Goal: Task Accomplishment & Management: Complete application form

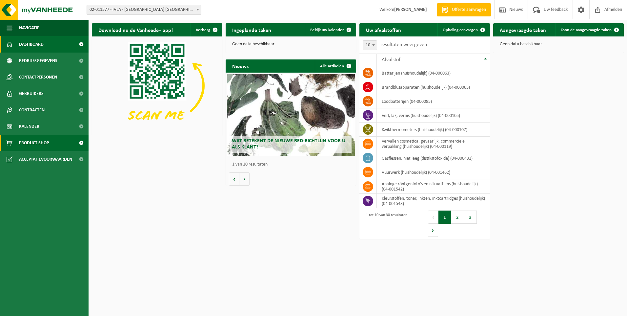
click at [81, 143] on span at bounding box center [81, 142] width 15 height 16
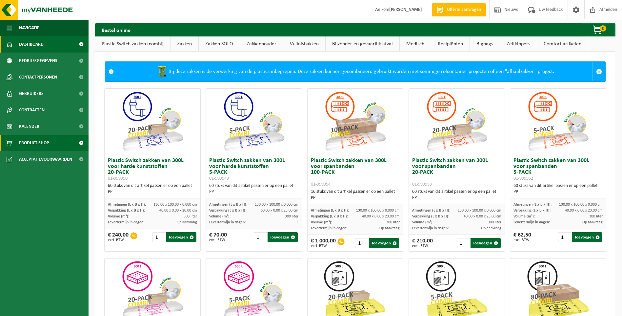
click at [34, 43] on span "Dashboard" at bounding box center [31, 44] width 25 height 16
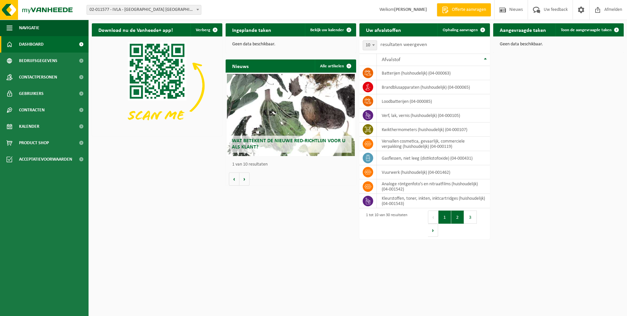
click at [460, 217] on button "2" at bounding box center [457, 216] width 13 height 13
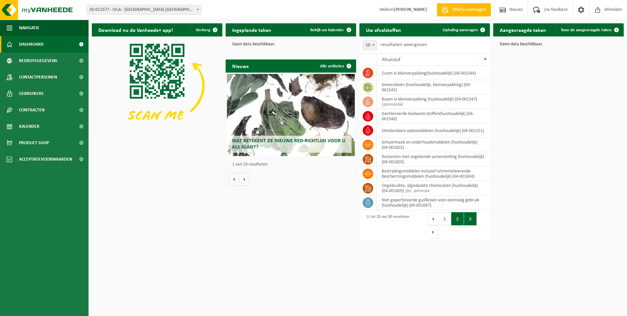
click at [468, 217] on button "3" at bounding box center [470, 218] width 13 height 13
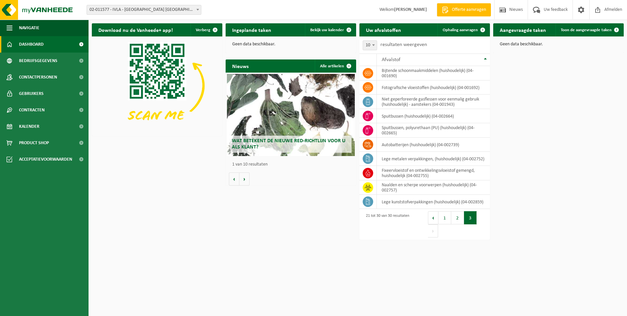
click at [438, 224] on button "Volgende" at bounding box center [433, 230] width 10 height 13
click at [431, 219] on button "Vorige" at bounding box center [433, 217] width 10 height 13
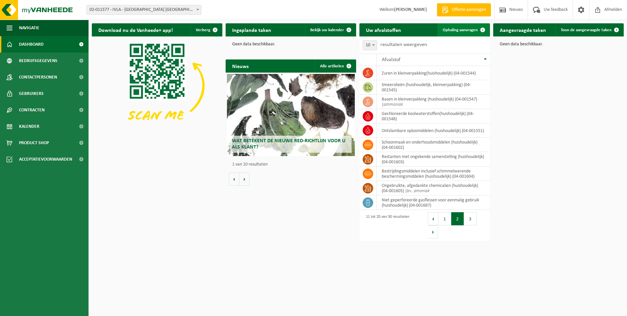
click at [462, 31] on span "Ophaling aanvragen" at bounding box center [460, 30] width 35 height 4
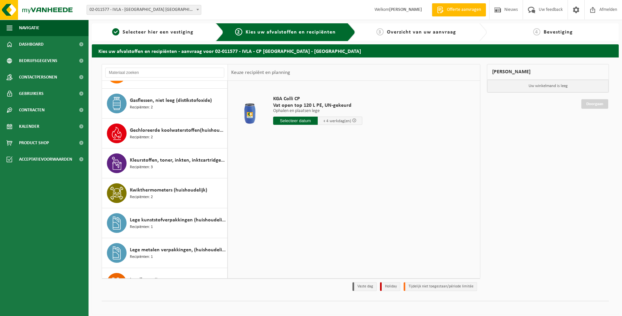
scroll to position [295, 0]
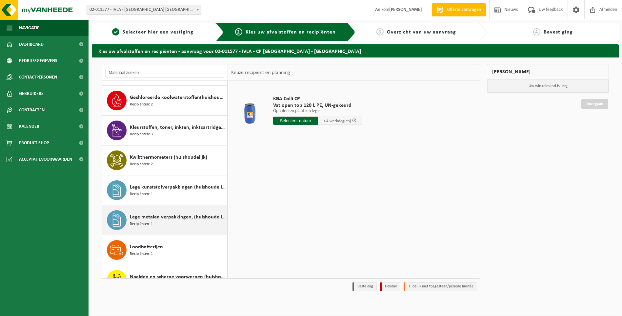
click at [154, 218] on span "Lege metalen verpakkingen, (huishoudelijk)" at bounding box center [178, 217] width 96 height 8
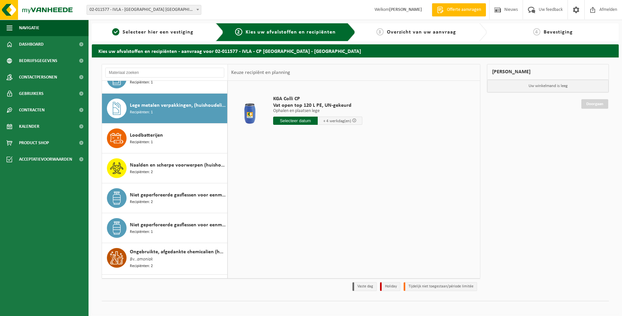
scroll to position [419, 0]
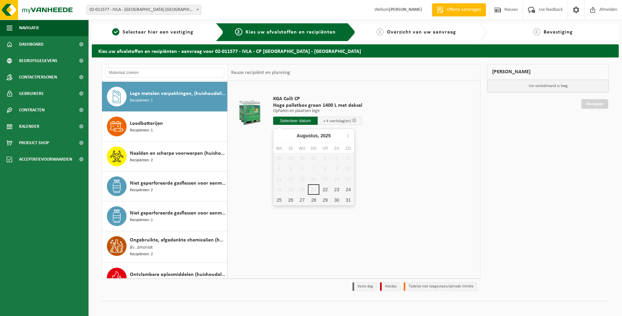
click at [298, 120] on input "text" at bounding box center [295, 120] width 45 height 8
click at [323, 190] on div "22" at bounding box center [324, 189] width 11 height 10
type input "Van 2025-08-22"
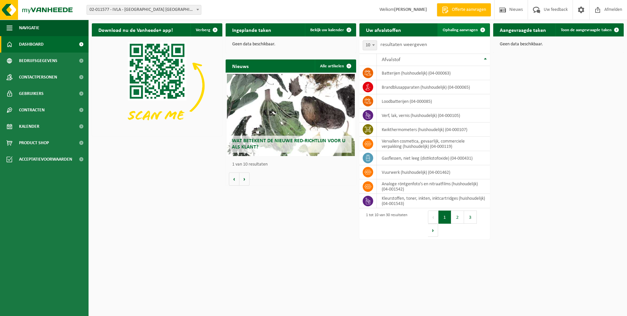
click at [464, 29] on span "Ophaling aanvragen" at bounding box center [460, 30] width 35 height 4
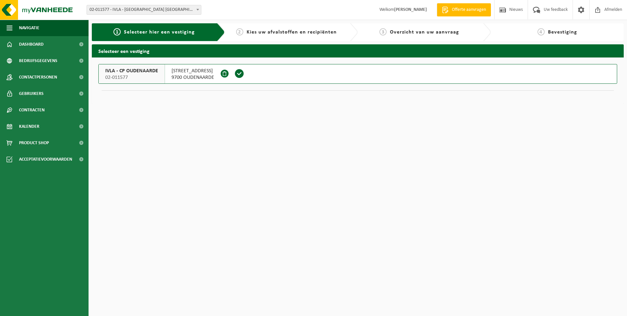
click at [237, 72] on span at bounding box center [240, 74] width 10 height 10
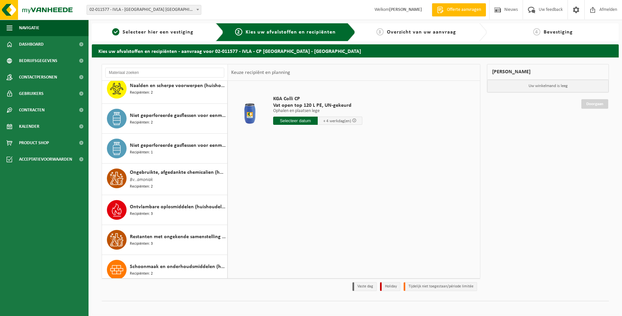
scroll to position [492, 0]
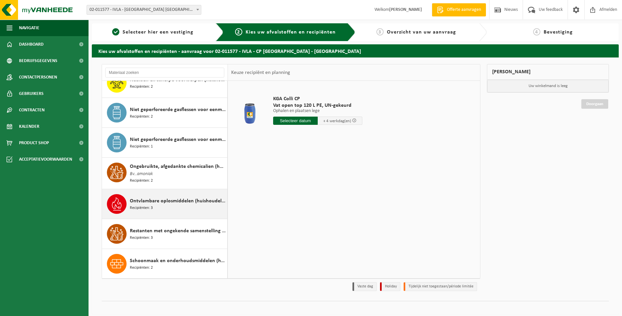
click at [156, 203] on div "Ontvlambare oplosmiddelen (huishoudelijk) Recipiënten: 3" at bounding box center [178, 204] width 96 height 20
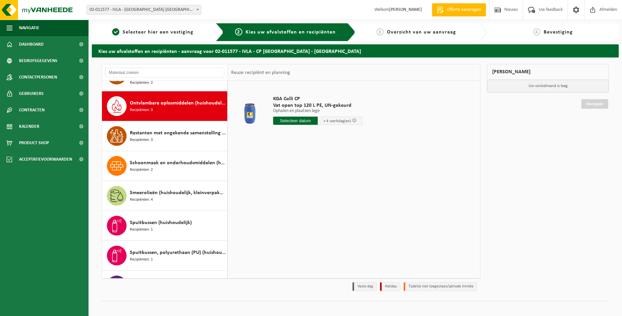
scroll to position [598, 0]
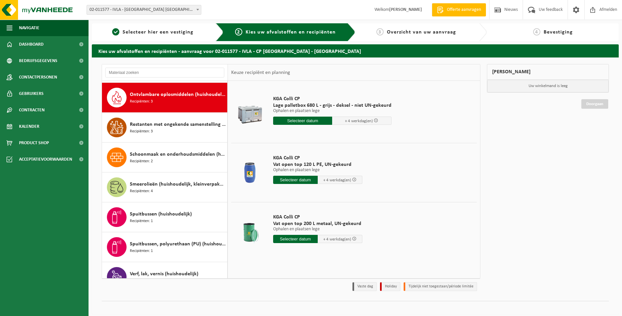
click at [304, 120] on input "text" at bounding box center [302, 120] width 59 height 8
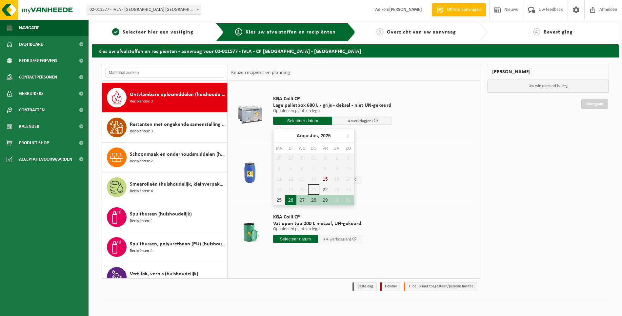
click at [290, 201] on div "26" at bounding box center [290, 200] width 11 height 10
type input "Van 2025-08-26"
type input "2025-08-26"
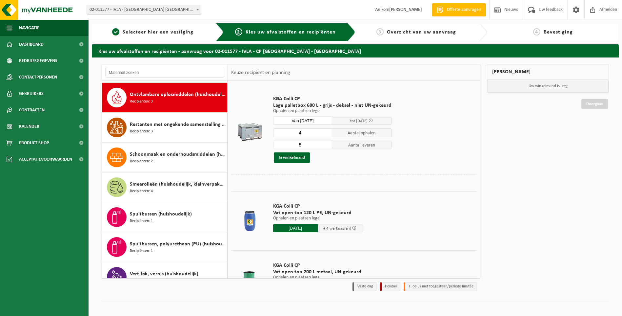
click at [326, 134] on input "4" at bounding box center [302, 132] width 59 height 9
click at [326, 134] on input "3" at bounding box center [302, 132] width 59 height 9
click at [326, 134] on input "2" at bounding box center [302, 132] width 59 height 9
type input "1"
click at [326, 134] on input "1" at bounding box center [302, 132] width 59 height 9
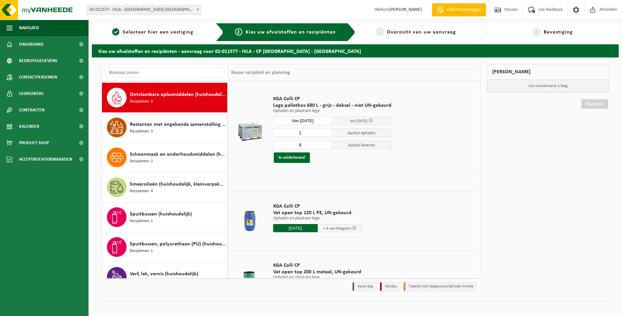
click at [325, 147] on input "4" at bounding box center [302, 144] width 59 height 9
click at [325, 147] on input "3" at bounding box center [302, 144] width 59 height 9
click at [325, 147] on input "2" at bounding box center [302, 144] width 59 height 9
type input "1"
click at [325, 147] on input "1" at bounding box center [302, 144] width 59 height 9
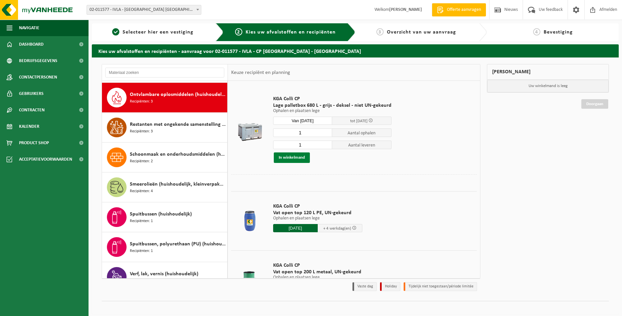
click at [291, 157] on button "In winkelmand" at bounding box center [292, 157] width 36 height 10
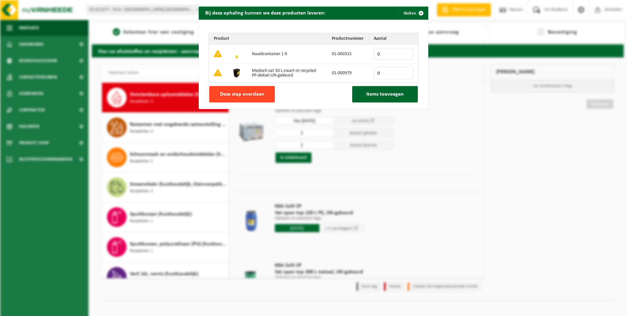
click at [234, 94] on span "Deze stap overslaan" at bounding box center [242, 94] width 44 height 5
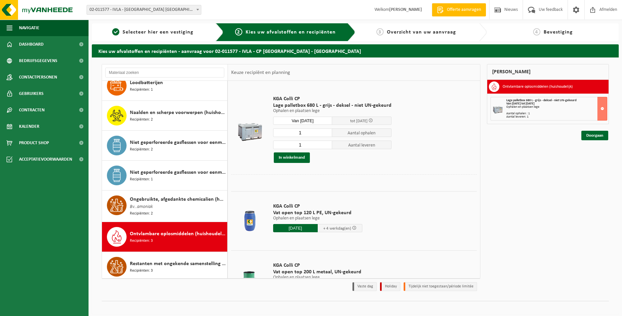
scroll to position [492, 0]
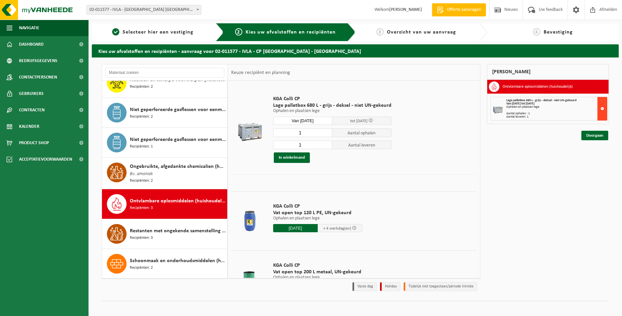
click at [603, 109] on button at bounding box center [603, 109] width 10 height 24
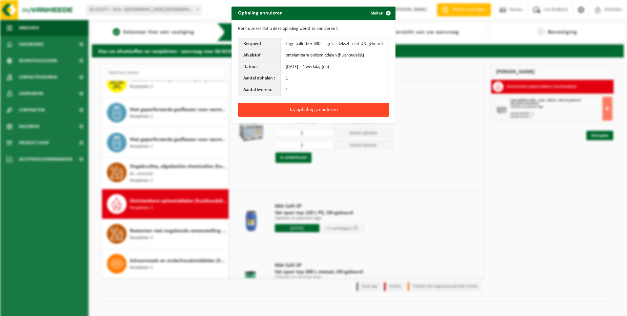
click at [330, 109] on button "Ja, ophaling annuleren" at bounding box center [313, 110] width 151 height 14
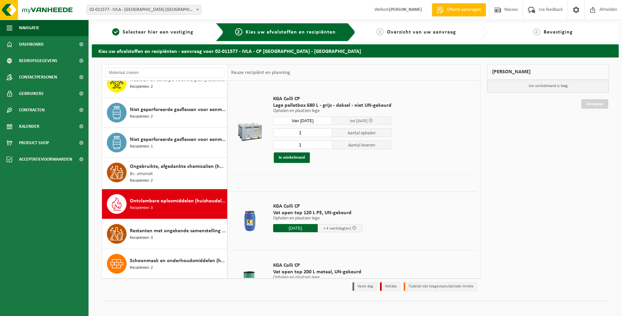
click at [176, 199] on span "Ontvlambare oplosmiddelen (huishoudelijk)" at bounding box center [178, 201] width 96 height 8
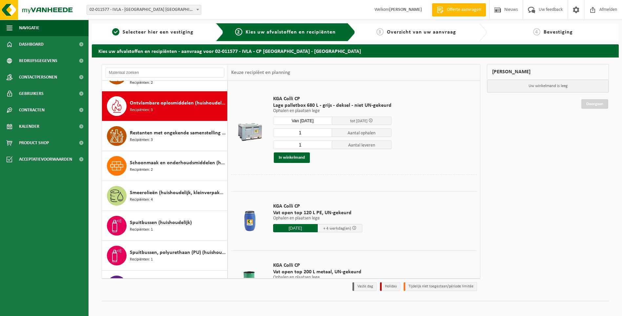
scroll to position [598, 0]
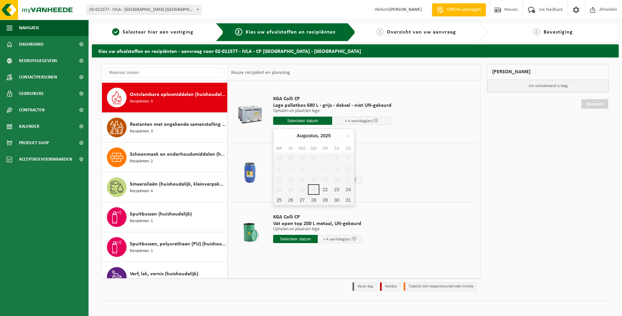
click at [311, 121] on input "text" at bounding box center [302, 120] width 59 height 8
click at [280, 200] on div "25" at bounding box center [279, 200] width 11 height 10
type input "Van 2025-08-25"
type input "2025-08-25"
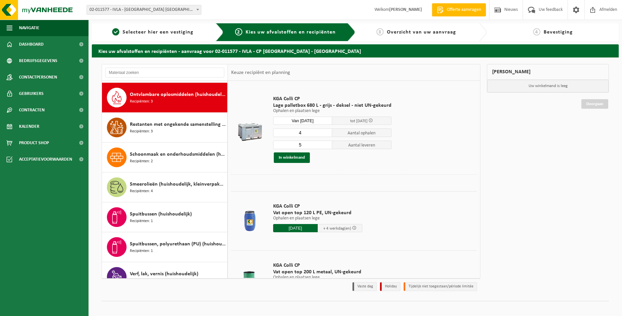
click at [325, 134] on input "4" at bounding box center [302, 132] width 59 height 9
click at [325, 134] on input "3" at bounding box center [302, 132] width 59 height 9
click at [325, 134] on input "2" at bounding box center [302, 132] width 59 height 9
type input "1"
click at [325, 134] on input "1" at bounding box center [302, 132] width 59 height 9
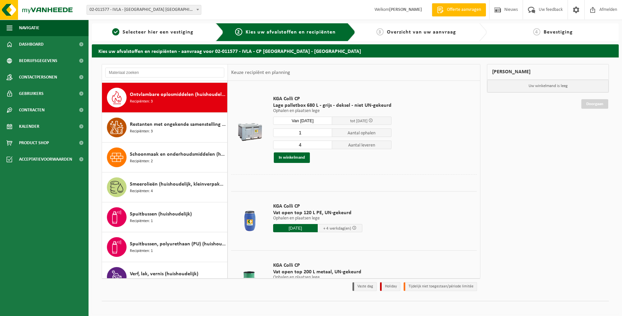
click at [325, 147] on input "4" at bounding box center [302, 144] width 59 height 9
click at [325, 147] on input "3" at bounding box center [302, 144] width 59 height 9
click at [325, 147] on input "2" at bounding box center [302, 144] width 59 height 9
type input "1"
click at [325, 147] on input "1" at bounding box center [302, 144] width 59 height 9
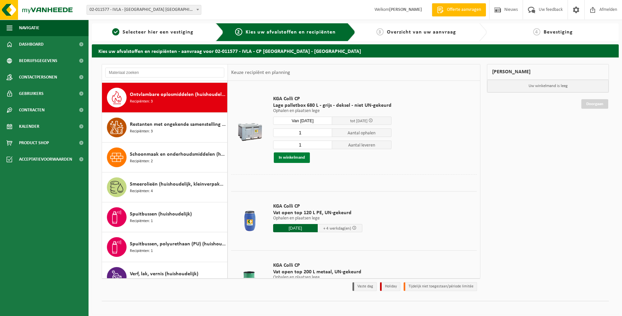
click at [288, 156] on button "In winkelmand" at bounding box center [292, 157] width 36 height 10
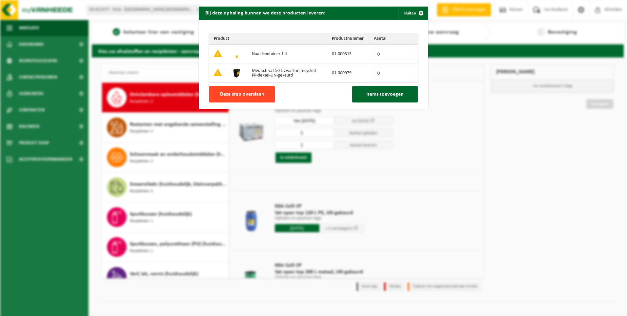
click at [244, 92] on span "Deze stap overslaan" at bounding box center [242, 94] width 44 height 5
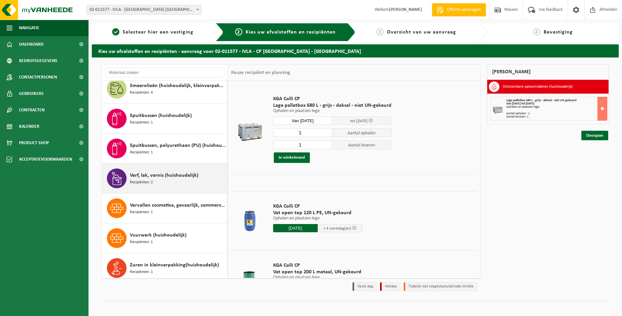
scroll to position [699, 0]
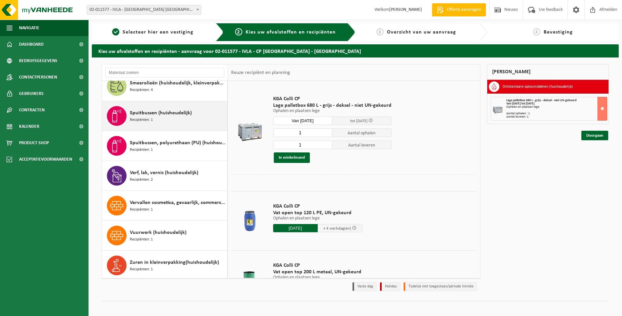
click at [154, 118] on div "Spuitbussen (huishoudelijk) Recipiënten: 1" at bounding box center [178, 116] width 96 height 20
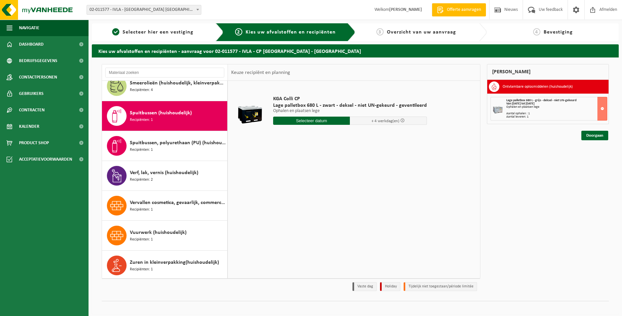
click at [316, 119] on input "text" at bounding box center [311, 120] width 77 height 8
click at [279, 200] on div "25" at bounding box center [279, 200] width 11 height 10
type input "Van 2025-08-25"
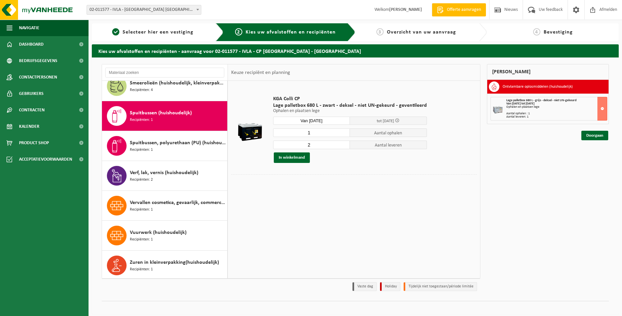
type input "1"
click at [344, 134] on input "1" at bounding box center [311, 132] width 77 height 9
type input "1"
click at [344, 147] on input "1" at bounding box center [311, 144] width 77 height 9
click at [296, 157] on button "In winkelmand" at bounding box center [292, 157] width 36 height 10
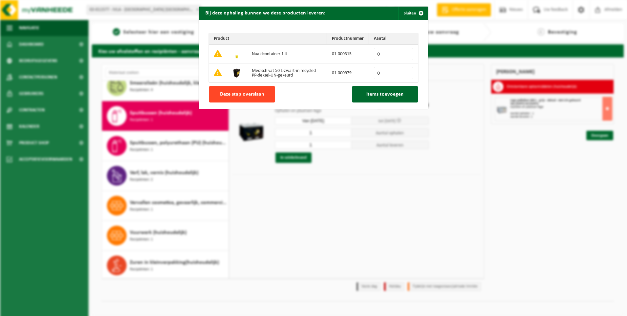
click at [233, 92] on span "Deze stap overslaan" at bounding box center [242, 94] width 44 height 5
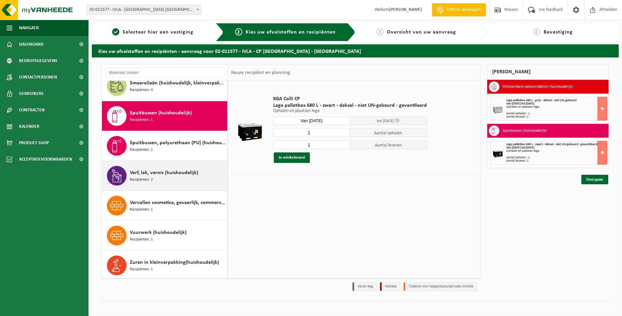
click at [152, 174] on span "Verf, lak, vernis (huishoudelijk)" at bounding box center [164, 173] width 69 height 8
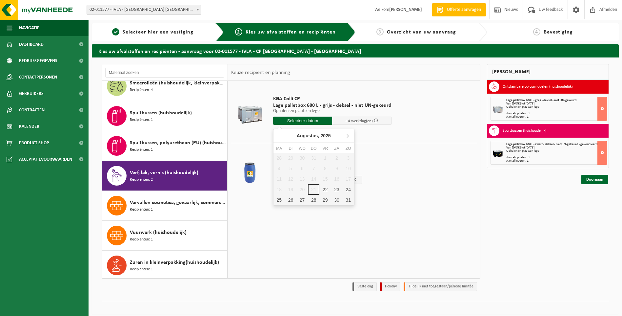
click at [311, 120] on input "text" at bounding box center [302, 120] width 59 height 8
click at [279, 200] on div "25" at bounding box center [279, 200] width 11 height 10
type input "Van 2025-08-25"
type input "2025-08-25"
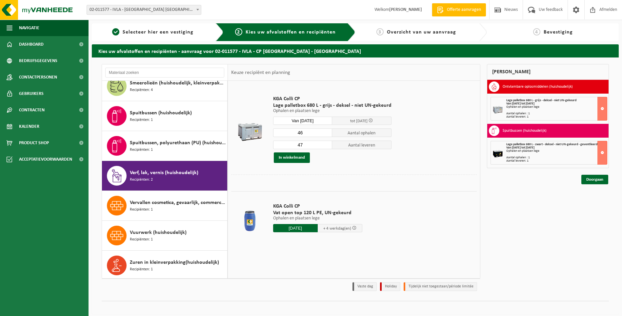
click at [326, 133] on input "46" at bounding box center [302, 132] width 59 height 9
click at [326, 133] on input "45" at bounding box center [302, 132] width 59 height 9
click at [326, 133] on input "44" at bounding box center [302, 132] width 59 height 9
click at [326, 133] on input "43" at bounding box center [302, 132] width 59 height 9
click at [326, 133] on input "42" at bounding box center [302, 132] width 59 height 9
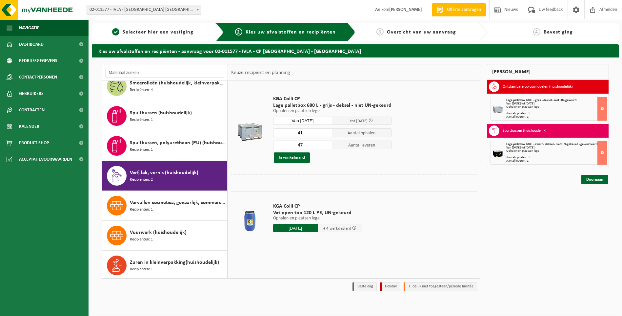
click at [326, 133] on input "41" at bounding box center [302, 132] width 59 height 9
click at [326, 133] on input "22" at bounding box center [302, 132] width 59 height 9
click at [326, 133] on input "21" at bounding box center [302, 132] width 59 height 9
click at [326, 133] on input "20" at bounding box center [302, 132] width 59 height 9
click at [326, 133] on input "19" at bounding box center [302, 132] width 59 height 9
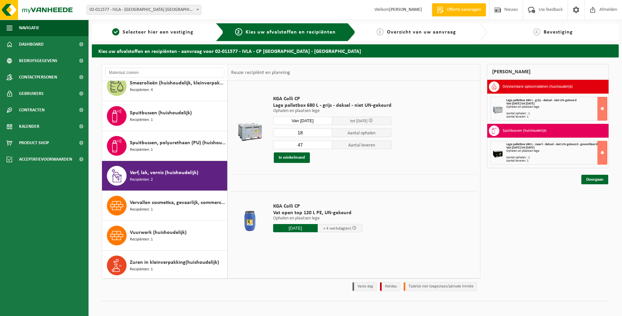
click at [326, 133] on input "18" at bounding box center [302, 132] width 59 height 9
click at [326, 133] on input "17" at bounding box center [302, 132] width 59 height 9
click at [326, 133] on input "16" at bounding box center [302, 132] width 59 height 9
click at [326, 133] on input "15" at bounding box center [302, 132] width 59 height 9
click at [326, 133] on input "14" at bounding box center [302, 132] width 59 height 9
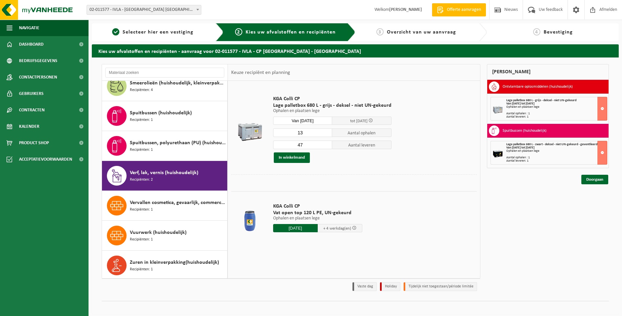
type input "13"
click at [326, 133] on input "13" at bounding box center [302, 132] width 59 height 9
type input "13"
click at [326, 146] on input "13" at bounding box center [302, 144] width 59 height 9
click at [292, 157] on button "In winkelmand" at bounding box center [292, 157] width 36 height 10
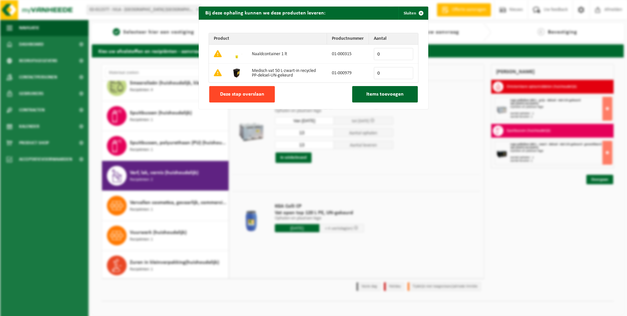
click at [235, 94] on span "Deze stap overslaan" at bounding box center [242, 94] width 44 height 5
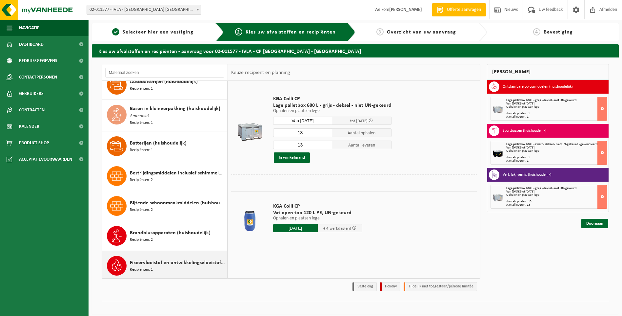
scroll to position [10, 0]
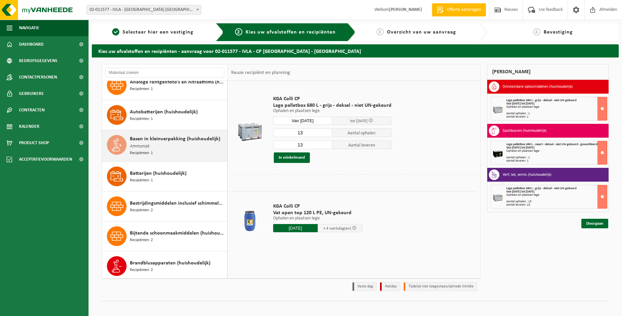
click at [147, 144] on span "Ammoniak" at bounding box center [140, 146] width 20 height 7
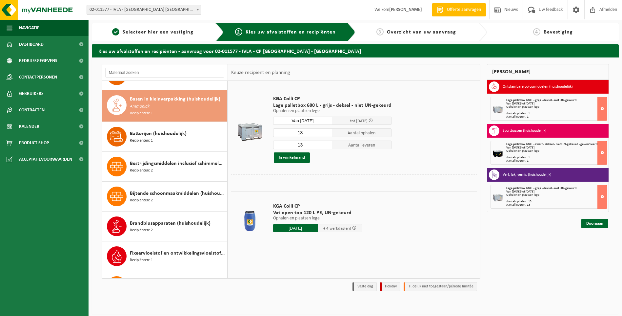
scroll to position [60, 0]
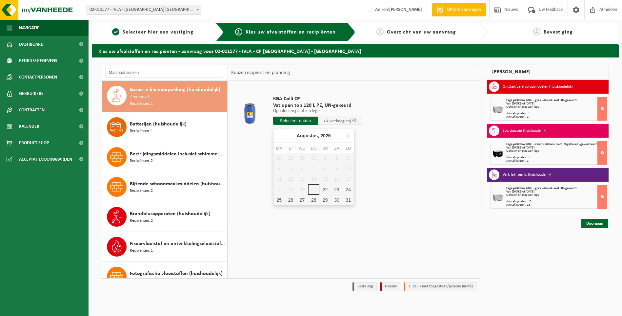
click at [295, 119] on input "text" at bounding box center [295, 120] width 45 height 8
click at [278, 198] on div "25" at bounding box center [279, 200] width 11 height 10
type input "Van 2025-08-25"
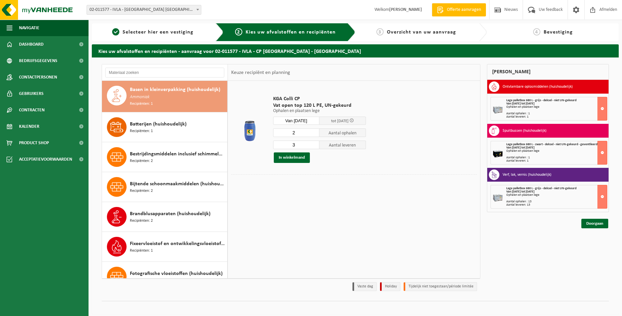
click at [314, 133] on input "2" at bounding box center [296, 132] width 47 height 9
type input "1"
click at [314, 133] on input "1" at bounding box center [296, 132] width 47 height 9
click at [316, 146] on input "2" at bounding box center [296, 144] width 47 height 9
type input "1"
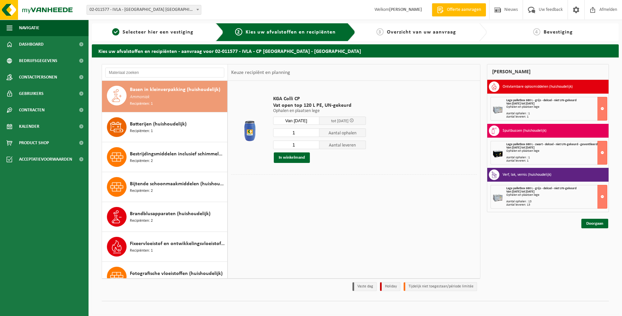
click at [316, 146] on input "1" at bounding box center [296, 144] width 47 height 9
click at [286, 157] on button "In winkelmand" at bounding box center [292, 157] width 36 height 10
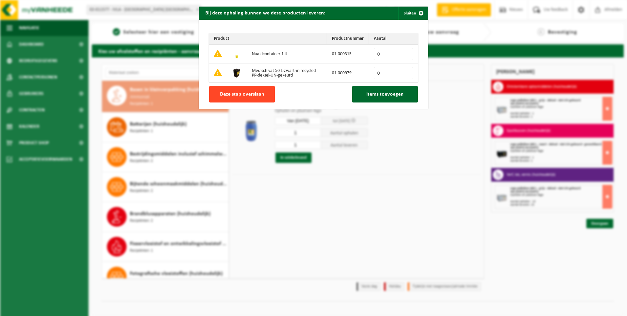
click at [247, 93] on span "Deze stap overslaan" at bounding box center [242, 94] width 44 height 5
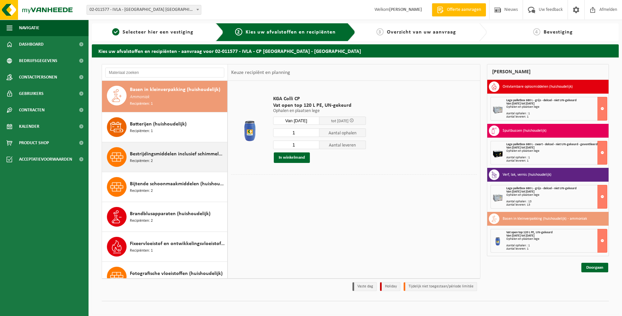
click at [157, 158] on div "Bestrijdingsmiddelen inclusief schimmelwerende beschermingsmiddelen (huishoudel…" at bounding box center [178, 157] width 96 height 20
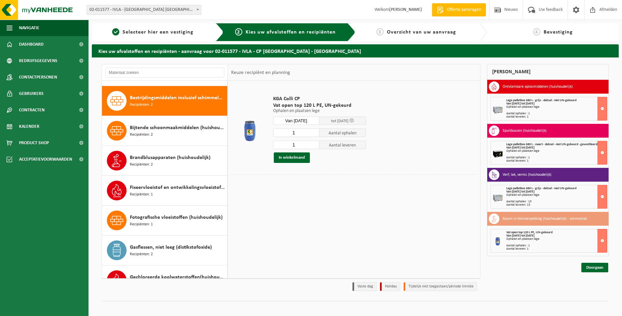
scroll to position [120, 0]
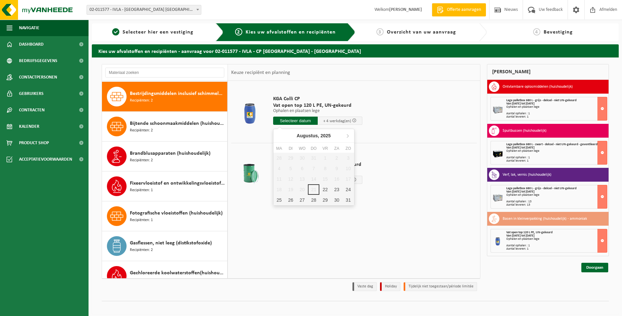
click at [299, 120] on input "text" at bounding box center [295, 120] width 45 height 8
click at [279, 200] on div "25" at bounding box center [279, 200] width 11 height 10
type input "Van 2025-08-25"
type input "2025-08-25"
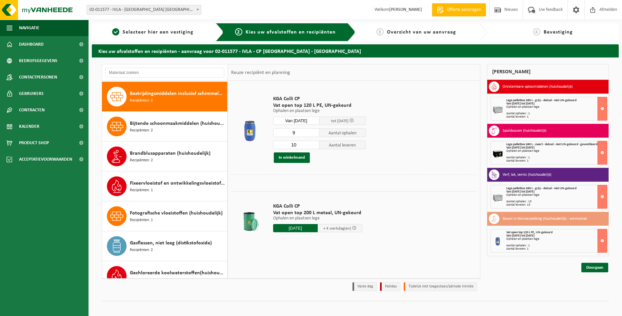
click at [316, 134] on input "9" at bounding box center [296, 132] width 47 height 9
click at [316, 134] on input "8" at bounding box center [296, 132] width 47 height 9
click at [316, 134] on input "7" at bounding box center [296, 132] width 47 height 9
click at [316, 134] on input "6" at bounding box center [296, 132] width 47 height 9
type input "5"
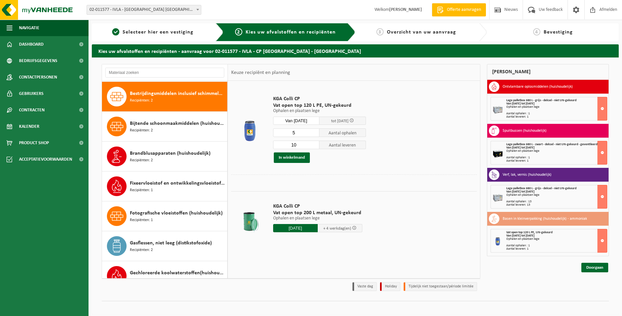
click at [316, 134] on input "5" at bounding box center [296, 132] width 47 height 9
click at [314, 146] on input "9" at bounding box center [296, 144] width 47 height 9
click at [314, 146] on input "8" at bounding box center [296, 144] width 47 height 9
click at [314, 146] on input "7" at bounding box center [296, 144] width 47 height 9
click at [314, 146] on input "6" at bounding box center [296, 144] width 47 height 9
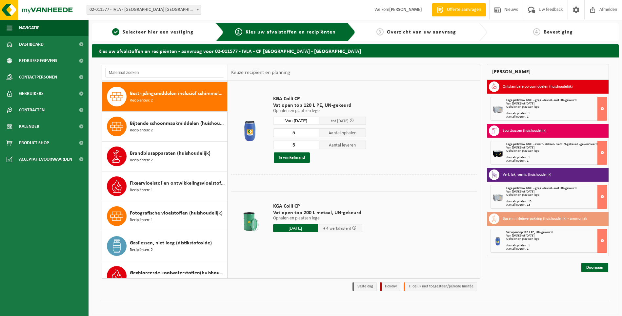
type input "5"
click at [314, 146] on input "5" at bounding box center [296, 144] width 47 height 9
click at [290, 155] on button "In winkelmand" at bounding box center [292, 157] width 36 height 10
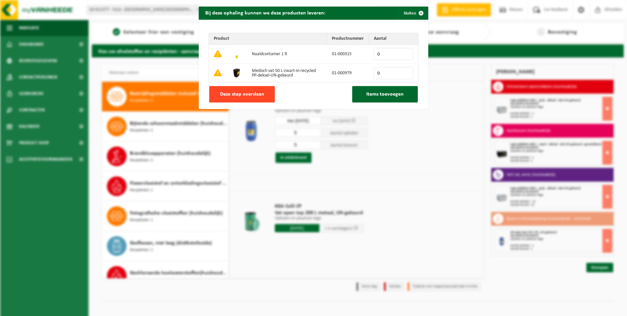
click at [247, 93] on span "Deze stap overslaan" at bounding box center [242, 94] width 44 height 5
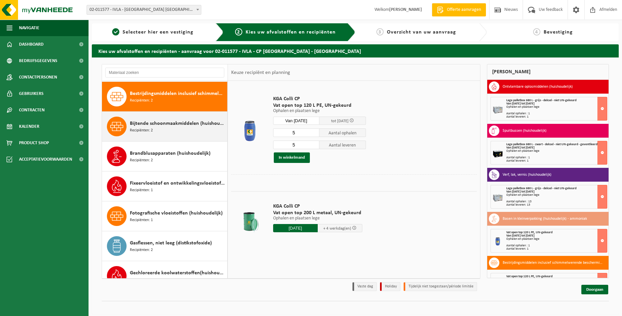
click at [157, 129] on div "Bijtende schoonmaakmiddelen (huishoudelijk) Recipiënten: 2" at bounding box center [178, 126] width 96 height 20
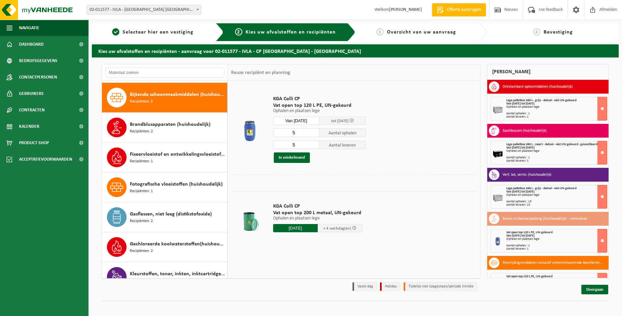
scroll to position [150, 0]
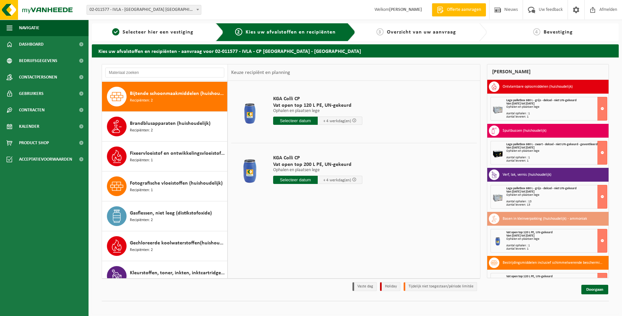
click at [298, 119] on input "text" at bounding box center [295, 120] width 45 height 8
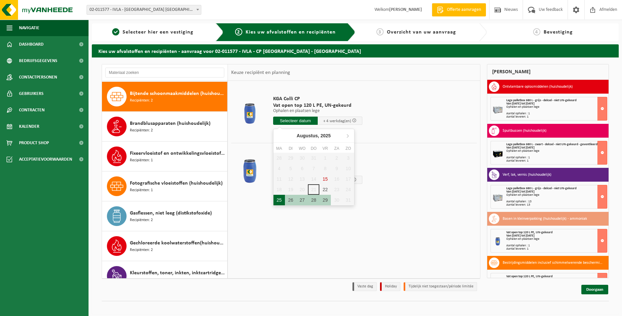
click at [277, 202] on div "25" at bounding box center [279, 200] width 11 height 10
type input "Van 2025-08-25"
type input "2025-08-25"
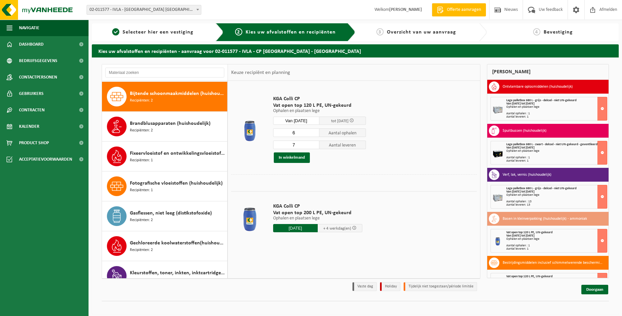
click at [314, 134] on input "6" at bounding box center [296, 132] width 47 height 9
click at [314, 134] on input "5" at bounding box center [296, 132] width 47 height 9
click at [314, 134] on input "4" at bounding box center [296, 132] width 47 height 9
type input "5"
click at [314, 130] on input "5" at bounding box center [296, 132] width 47 height 9
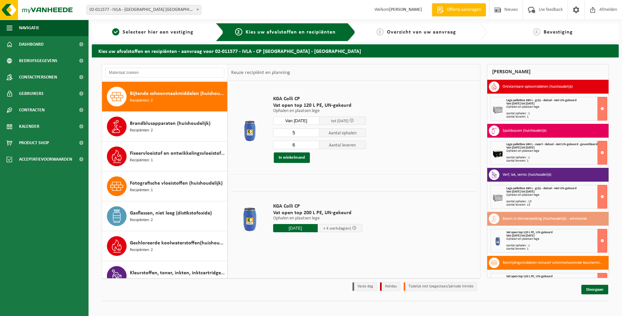
click at [314, 146] on input "6" at bounding box center [296, 144] width 47 height 9
click at [314, 146] on input "5" at bounding box center [296, 144] width 47 height 9
click at [314, 146] on input "4" at bounding box center [296, 144] width 47 height 9
type input "5"
click at [314, 143] on input "5" at bounding box center [296, 144] width 47 height 9
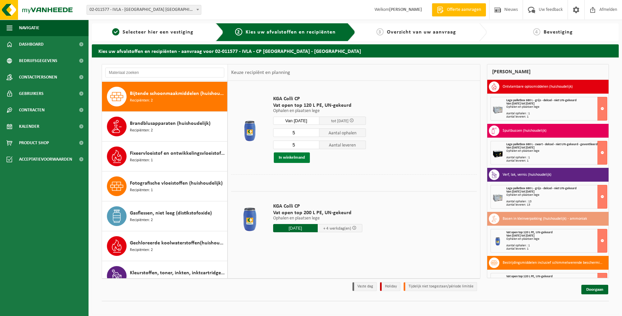
click at [294, 157] on button "In winkelmand" at bounding box center [292, 157] width 36 height 10
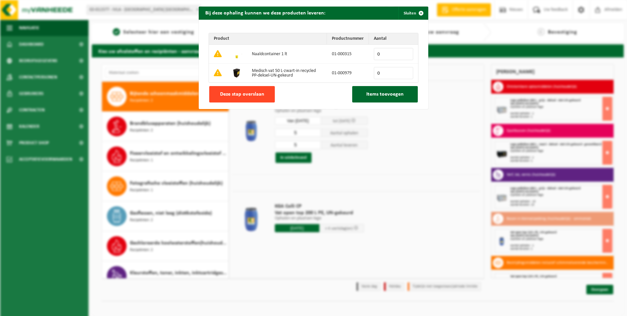
click at [244, 95] on span "Deze stap overslaan" at bounding box center [242, 94] width 44 height 5
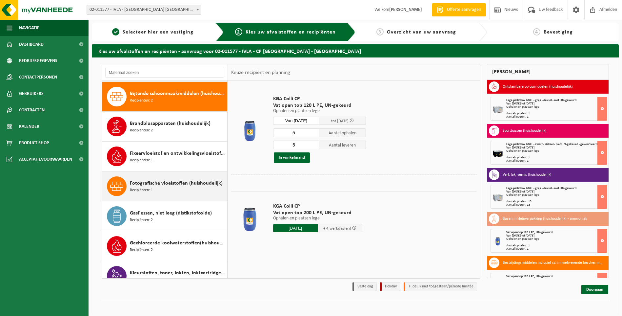
click at [146, 187] on span "Recipiënten: 1" at bounding box center [141, 190] width 23 height 6
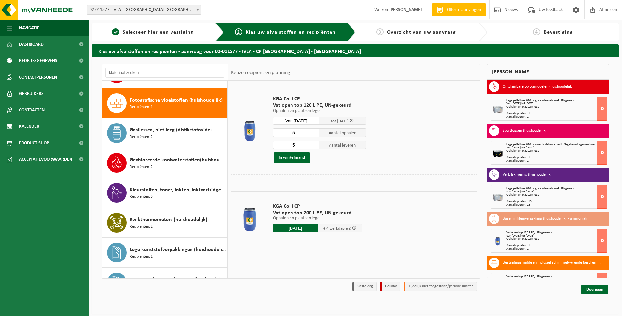
scroll to position [239, 0]
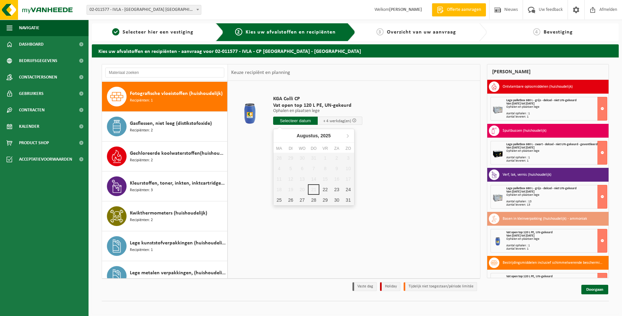
click at [304, 120] on input "text" at bounding box center [295, 120] width 45 height 8
click at [280, 198] on div "25" at bounding box center [279, 200] width 11 height 10
type input "Van 2025-08-25"
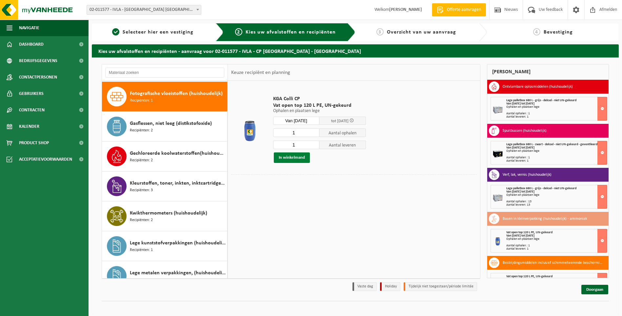
click at [295, 157] on button "In winkelmand" at bounding box center [292, 157] width 36 height 10
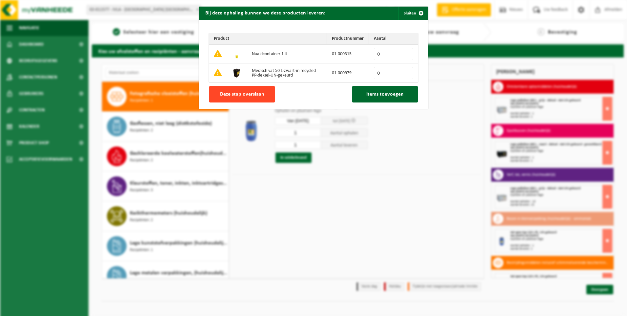
click at [255, 92] on span "Deze stap overslaan" at bounding box center [242, 94] width 44 height 5
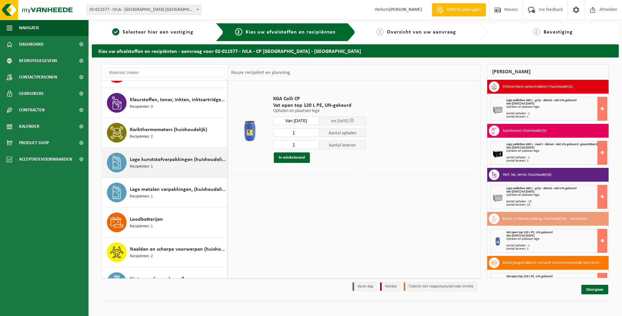
scroll to position [338, 0]
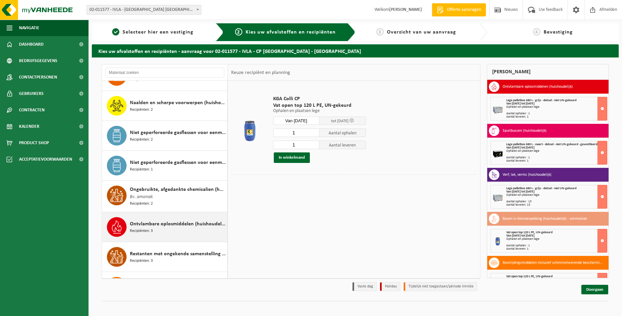
click at [152, 231] on span "Recipiënten: 3" at bounding box center [141, 231] width 23 height 6
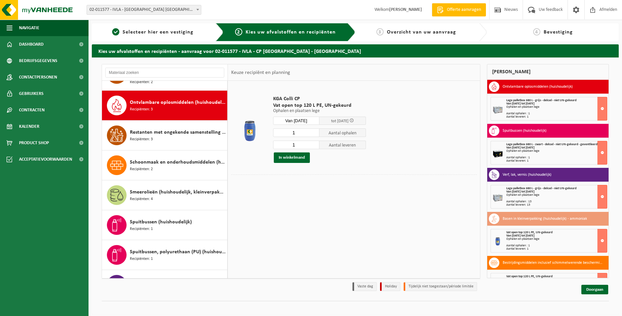
scroll to position [598, 0]
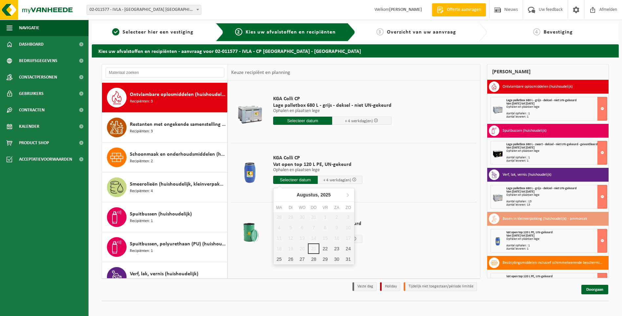
click at [286, 179] on input "text" at bounding box center [295, 179] width 45 height 8
click at [278, 259] on div "25" at bounding box center [279, 259] width 11 height 10
type input "Van 2025-08-25"
type input "2025-08-25"
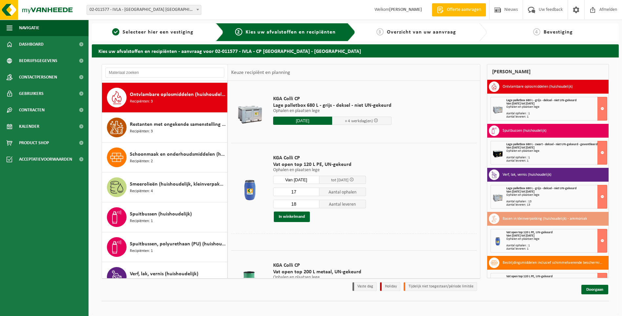
click at [314, 193] on input "17" at bounding box center [296, 191] width 47 height 9
click at [314, 193] on input "16" at bounding box center [296, 191] width 47 height 9
click at [314, 193] on input "15" at bounding box center [296, 191] width 47 height 9
click at [314, 193] on input "14" at bounding box center [296, 191] width 47 height 9
click at [314, 193] on input "13" at bounding box center [296, 191] width 47 height 9
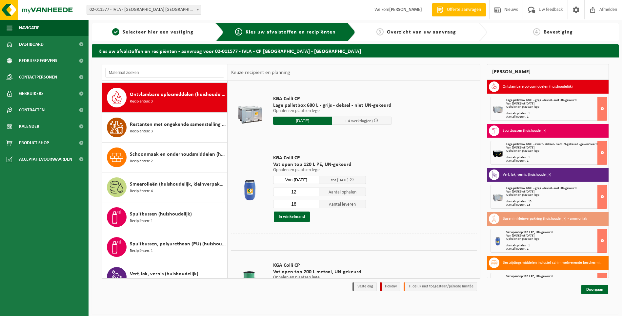
click at [314, 193] on input "12" at bounding box center [296, 191] width 47 height 9
click at [314, 193] on input "11" at bounding box center [296, 191] width 47 height 9
click at [314, 193] on input "10" at bounding box center [296, 191] width 47 height 9
click at [314, 193] on input "9" at bounding box center [296, 191] width 47 height 9
click at [314, 193] on input "8" at bounding box center [296, 191] width 47 height 9
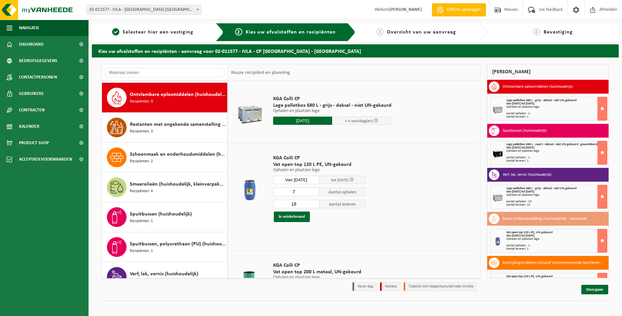
type input "7"
click at [314, 193] on input "7" at bounding box center [296, 191] width 47 height 9
click at [314, 205] on input "17" at bounding box center [296, 203] width 47 height 9
click at [314, 205] on input "16" at bounding box center [296, 203] width 47 height 9
click at [314, 205] on input "15" at bounding box center [296, 203] width 47 height 9
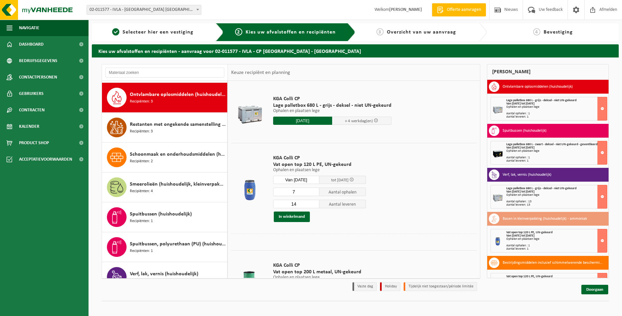
click at [314, 205] on input "14" at bounding box center [296, 203] width 47 height 9
click at [314, 205] on input "13" at bounding box center [296, 203] width 47 height 9
click at [314, 205] on input "12" at bounding box center [296, 203] width 47 height 9
click at [314, 205] on input "11" at bounding box center [296, 203] width 47 height 9
click at [314, 205] on input "10" at bounding box center [296, 203] width 47 height 9
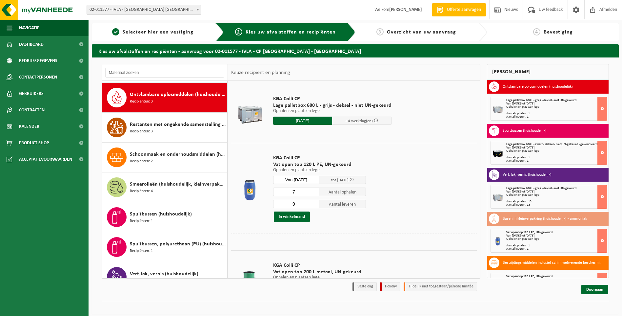
click at [314, 205] on input "9" at bounding box center [296, 203] width 47 height 9
click at [314, 205] on input "8" at bounding box center [296, 203] width 47 height 9
type input "7"
click at [314, 205] on input "7" at bounding box center [296, 203] width 47 height 9
click at [296, 216] on button "In winkelmand" at bounding box center [292, 216] width 36 height 10
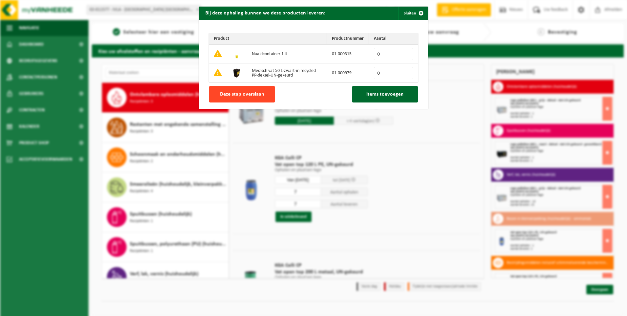
click at [229, 93] on span "Deze stap overslaan" at bounding box center [242, 94] width 44 height 5
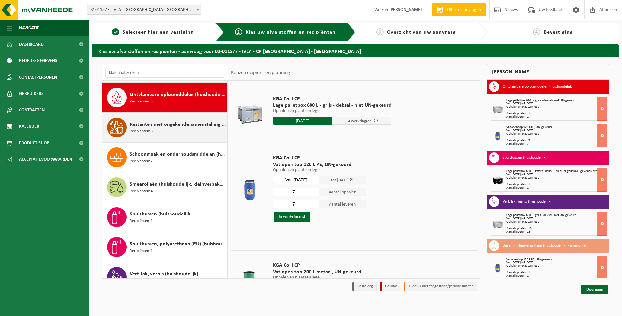
click at [168, 128] on div "Restanten met ongekende samenstelling (huishoudelijk) Recipiënten: 3" at bounding box center [178, 127] width 96 height 20
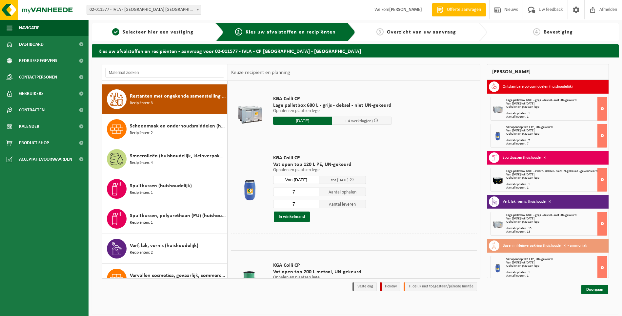
scroll to position [628, 0]
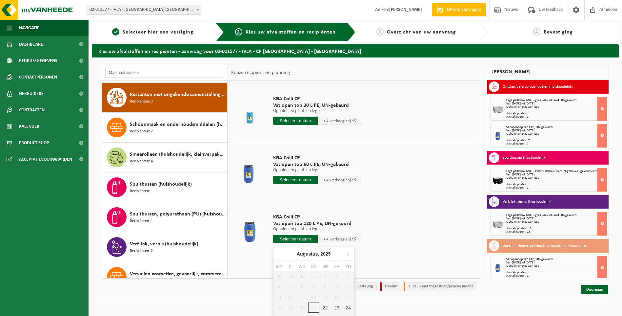
click at [292, 239] on input "text" at bounding box center [295, 239] width 45 height 8
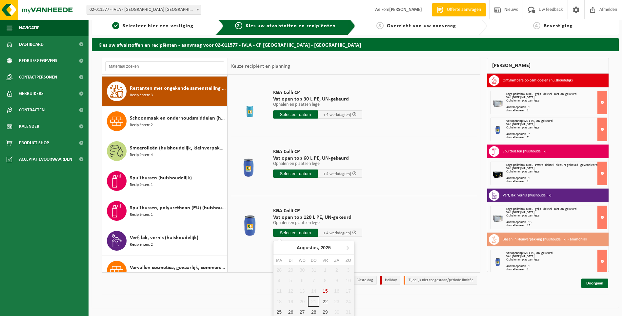
scroll to position [8, 0]
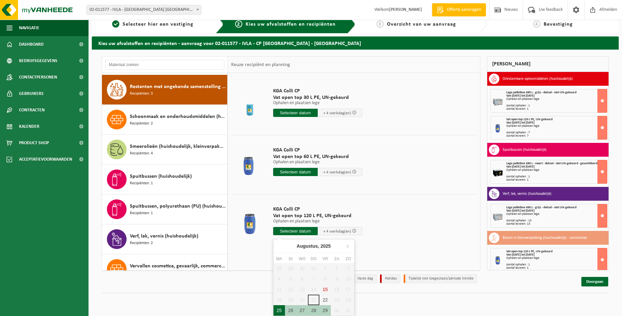
click at [278, 312] on div "25" at bounding box center [279, 310] width 11 height 10
type input "Van 2025-08-25"
type input "2025-08-25"
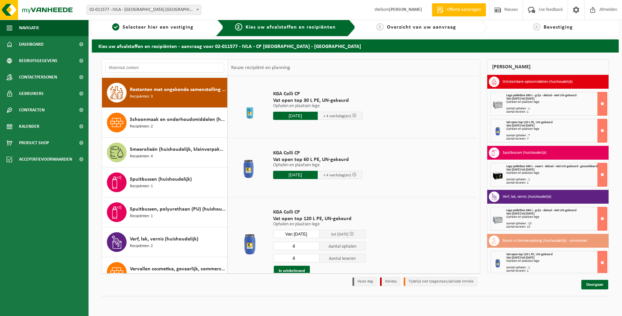
scroll to position [5, 0]
click at [315, 247] on input "3" at bounding box center [296, 245] width 47 height 9
click at [315, 247] on input "2" at bounding box center [296, 245] width 47 height 9
type input "1"
click at [315, 247] on input "1" at bounding box center [296, 245] width 47 height 9
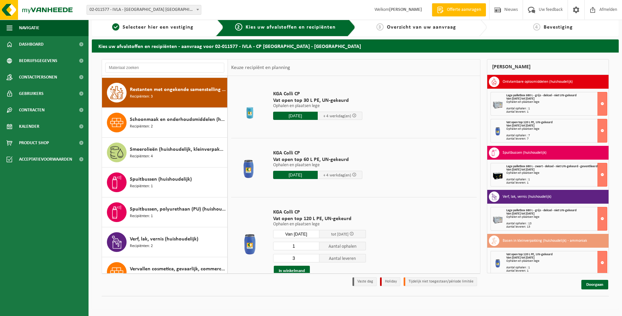
click at [315, 258] on input "3" at bounding box center [296, 258] width 47 height 9
click at [315, 258] on input "2" at bounding box center [296, 258] width 47 height 9
type input "1"
click at [315, 258] on input "1" at bounding box center [296, 258] width 47 height 9
click at [302, 270] on button "In winkelmand" at bounding box center [292, 270] width 36 height 10
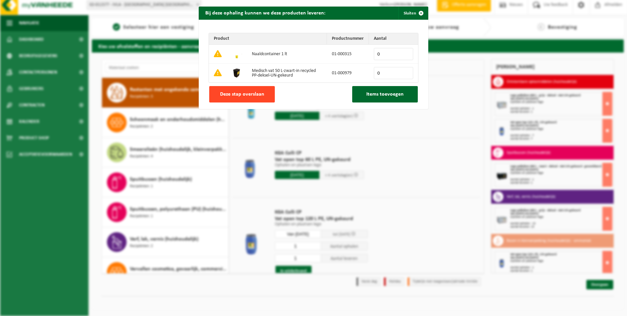
click at [238, 92] on span "Deze stap overslaan" at bounding box center [242, 94] width 44 height 5
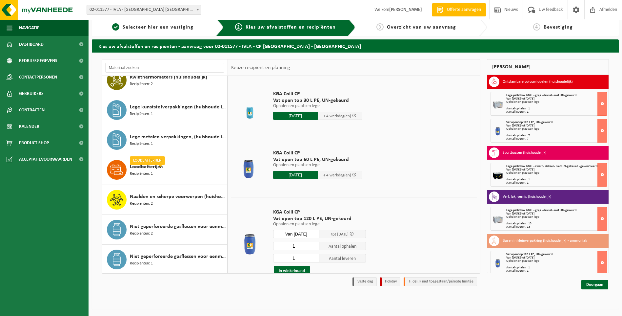
scroll to position [371, 0]
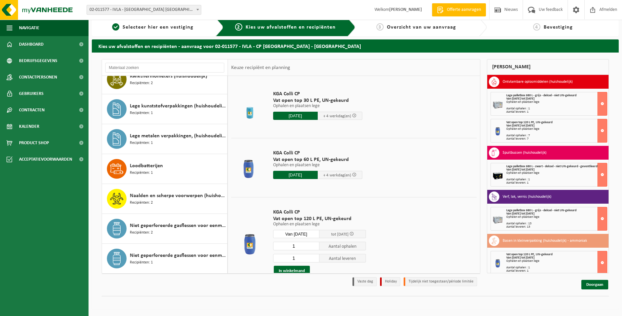
click at [154, 196] on span "Naalden en scherpe voorwerpen (huishoudelijk)" at bounding box center [178, 196] width 96 height 8
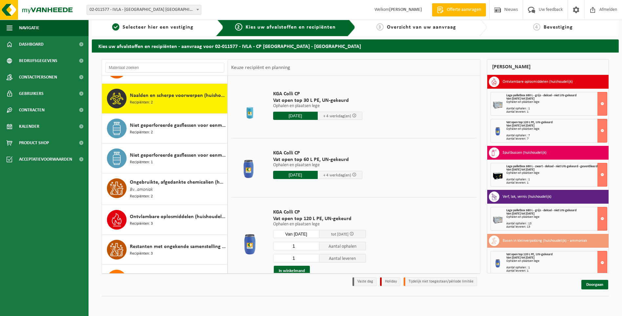
scroll to position [478, 0]
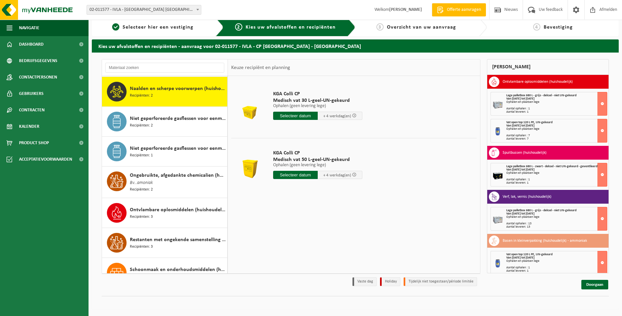
click at [302, 176] on input "text" at bounding box center [295, 175] width 45 height 8
click at [278, 254] on div "25" at bounding box center [279, 254] width 11 height 10
type input "Van 2025-08-25"
type input "2025-08-25"
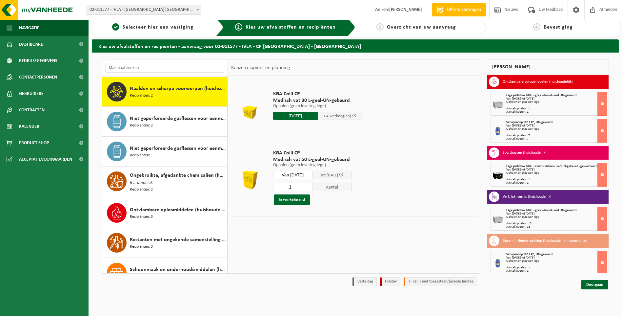
click at [312, 188] on input "1" at bounding box center [292, 186] width 39 height 9
click at [312, 185] on input "2" at bounding box center [292, 186] width 39 height 9
click at [312, 185] on input "3" at bounding box center [292, 186] width 39 height 9
type input "2"
click at [312, 188] on input "2" at bounding box center [292, 186] width 39 height 9
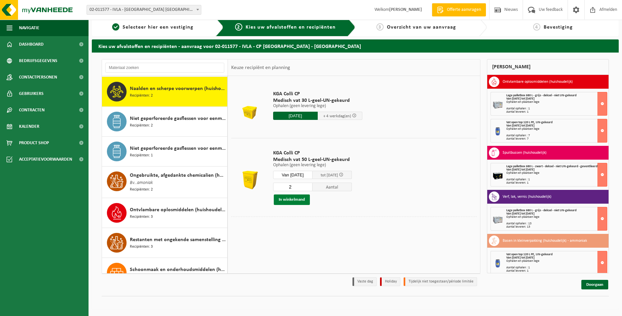
click at [298, 199] on button "In winkelmand" at bounding box center [292, 199] width 36 height 10
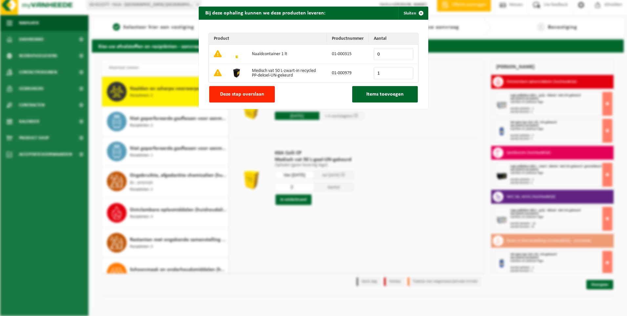
click at [406, 72] on input "1" at bounding box center [393, 73] width 39 height 12
type input "2"
click at [406, 72] on input "2" at bounding box center [393, 73] width 39 height 12
click at [386, 94] on span "Items toevoegen" at bounding box center [384, 94] width 37 height 5
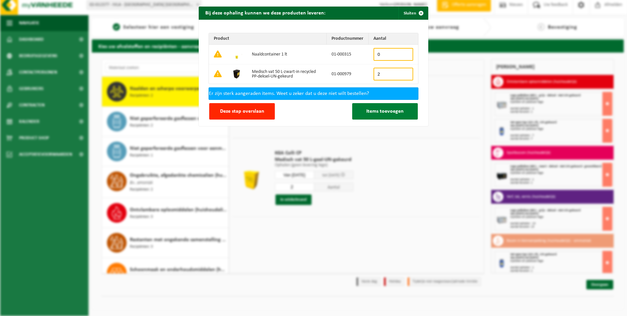
click at [382, 109] on span "Items toevoegen" at bounding box center [384, 111] width 37 height 5
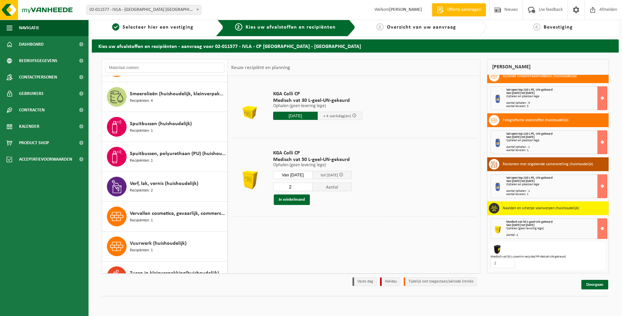
scroll to position [699, 0]
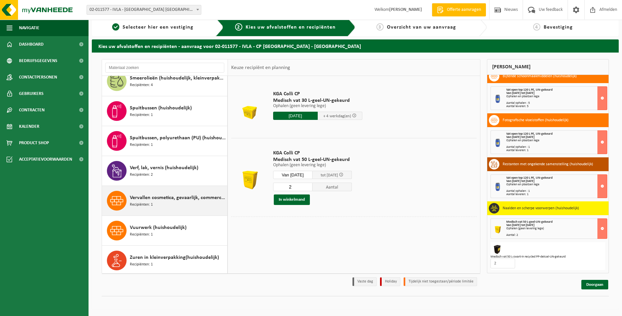
click at [160, 198] on span "Vervallen cosmetica, gevaarlijk, commerciele verpakking (huishoudelijk)" at bounding box center [178, 198] width 96 height 8
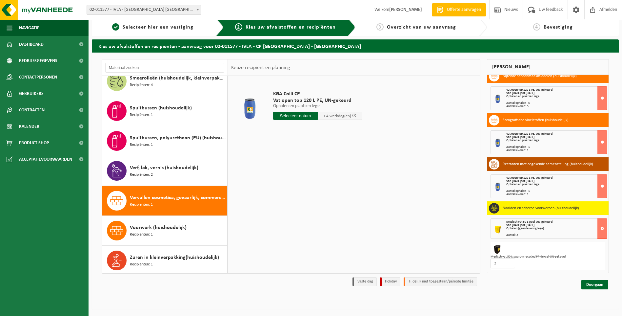
click at [302, 116] on input "text" at bounding box center [295, 116] width 45 height 8
click at [282, 194] on div "25" at bounding box center [279, 195] width 11 height 10
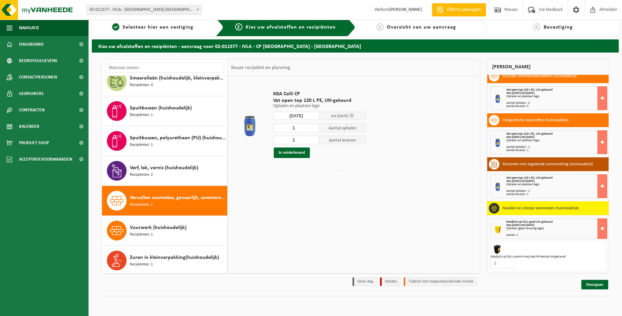
type input "Van 2025-08-25"
click at [301, 151] on button "In winkelmand" at bounding box center [292, 152] width 36 height 10
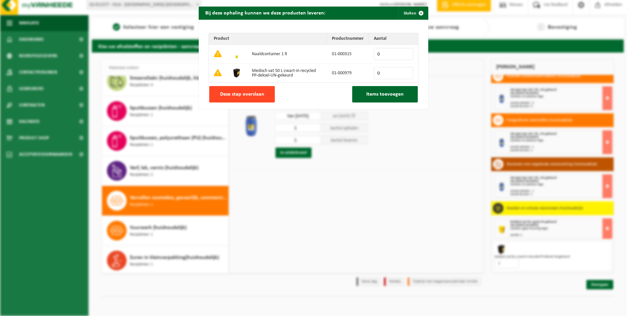
click at [259, 93] on span "Deze stap overslaan" at bounding box center [242, 94] width 44 height 5
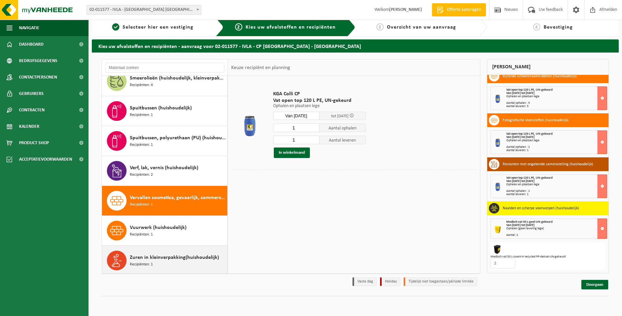
click at [144, 258] on span "Zuren in kleinverpakking(huishoudelijk)" at bounding box center [174, 257] width 89 height 8
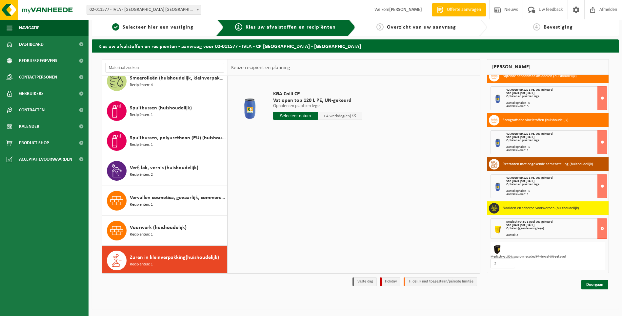
click at [291, 115] on input "text" at bounding box center [295, 116] width 45 height 8
click at [278, 195] on div "25" at bounding box center [279, 195] width 11 height 10
type input "Van 2025-08-25"
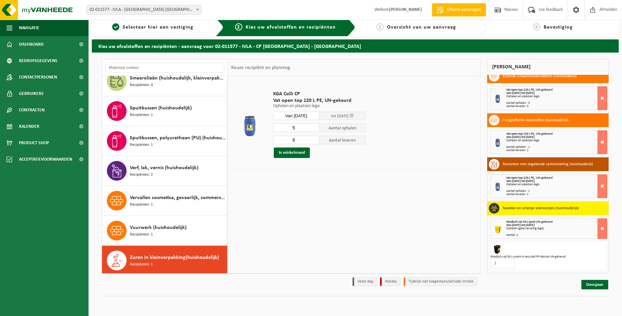
click at [315, 129] on input "5" at bounding box center [296, 127] width 47 height 9
click at [315, 129] on input "4" at bounding box center [296, 127] width 47 height 9
click at [315, 129] on input "3" at bounding box center [296, 127] width 47 height 9
click at [315, 129] on input "2" at bounding box center [296, 127] width 47 height 9
type input "1"
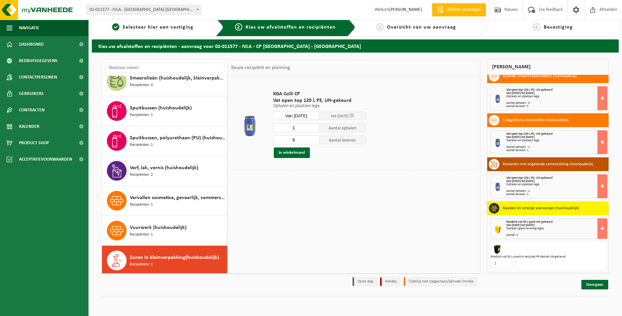
click at [315, 129] on input "1" at bounding box center [296, 127] width 47 height 9
click at [314, 141] on input "5" at bounding box center [296, 139] width 47 height 9
click at [314, 141] on input "4" at bounding box center [296, 139] width 47 height 9
click at [314, 141] on input "3" at bounding box center [296, 139] width 47 height 9
click at [314, 141] on input "2" at bounding box center [296, 139] width 47 height 9
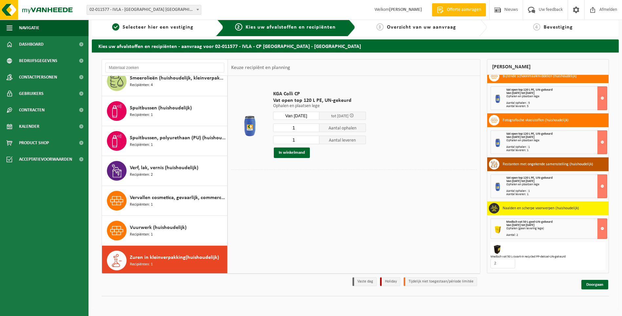
type input "1"
click at [314, 141] on input "1" at bounding box center [296, 139] width 47 height 9
click at [299, 153] on button "In winkelmand" at bounding box center [292, 152] width 36 height 10
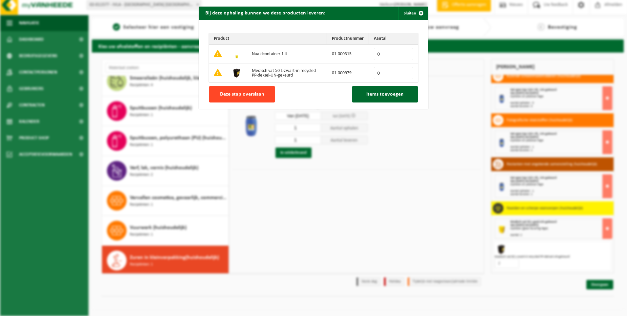
click at [234, 93] on span "Deze stap overslaan" at bounding box center [242, 94] width 44 height 5
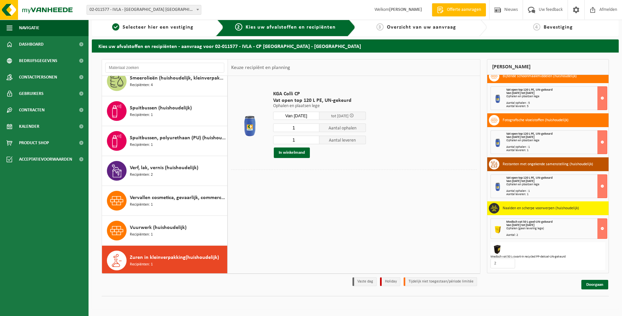
scroll to position [340, 0]
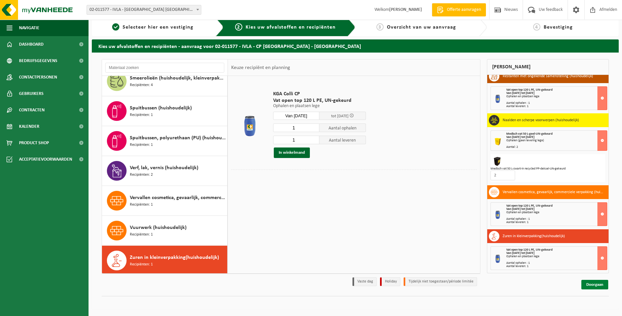
click at [600, 282] on link "Doorgaan" at bounding box center [595, 284] width 27 height 10
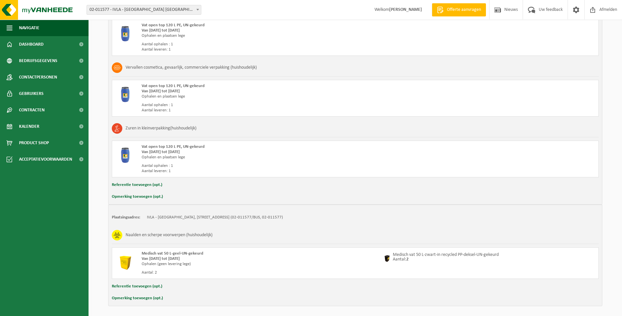
scroll to position [679, 0]
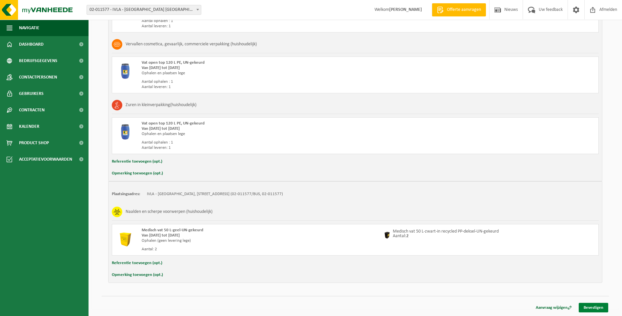
click at [595, 309] on link "Bevestigen" at bounding box center [594, 307] width 30 height 10
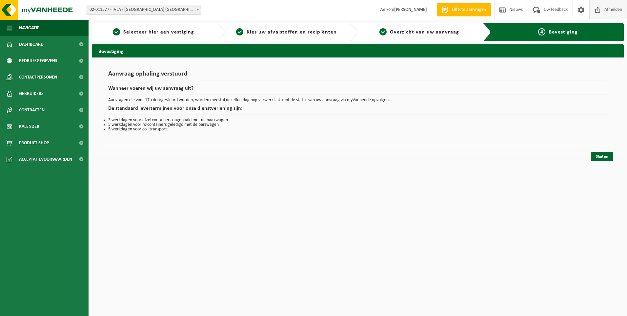
click at [610, 10] on span "Afmelden" at bounding box center [613, 9] width 21 height 19
